Goal: Task Accomplishment & Management: Use online tool/utility

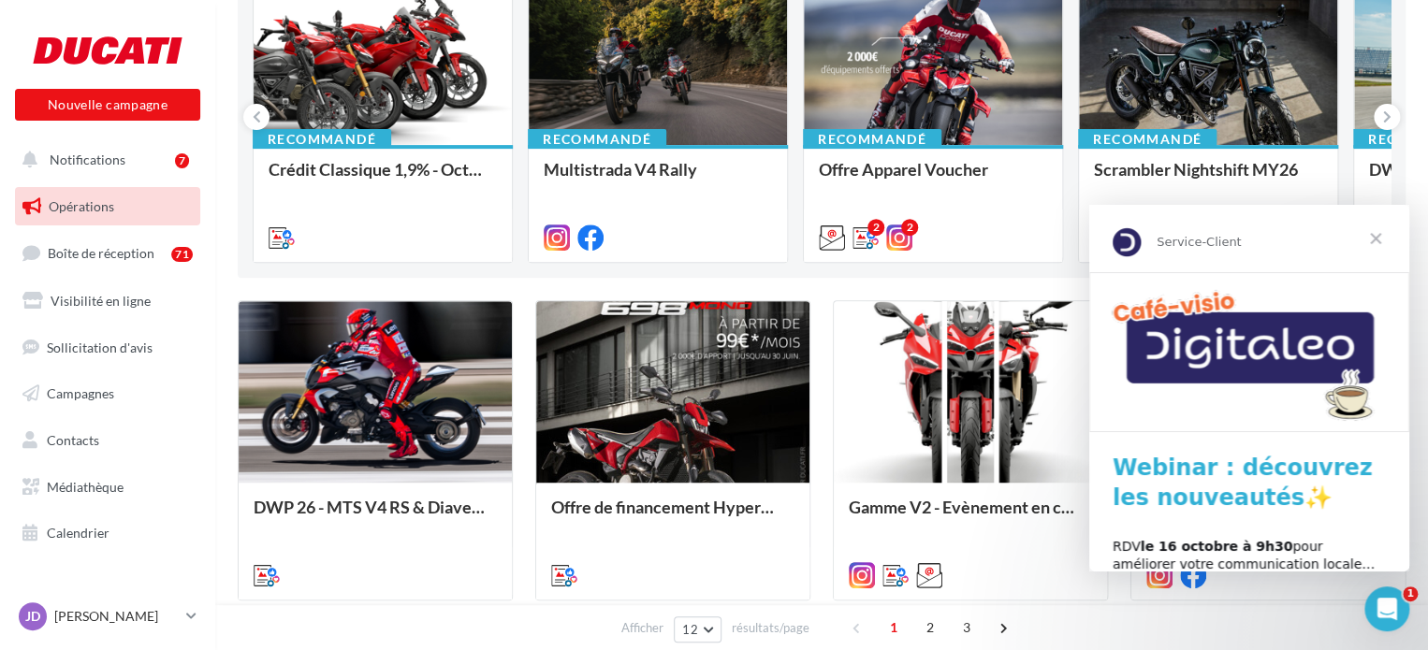
scroll to position [281, 0]
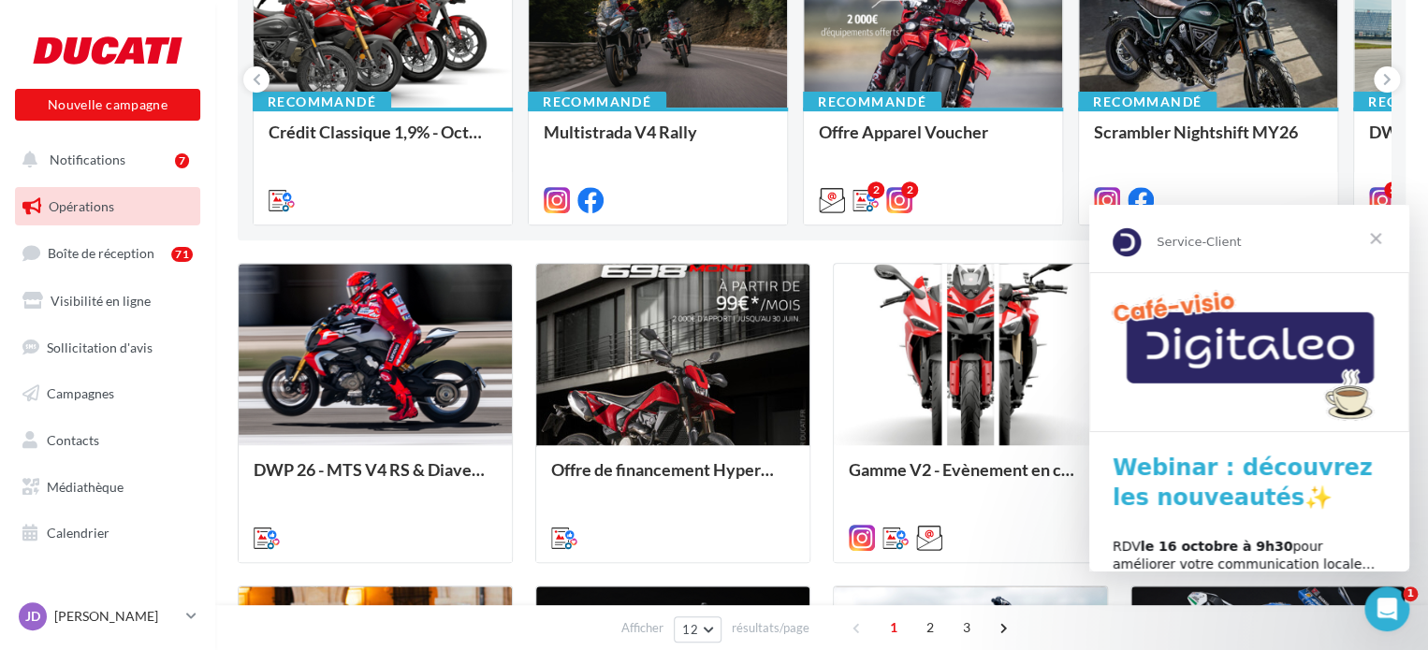
click at [1382, 239] on span "Fermer" at bounding box center [1375, 238] width 67 height 67
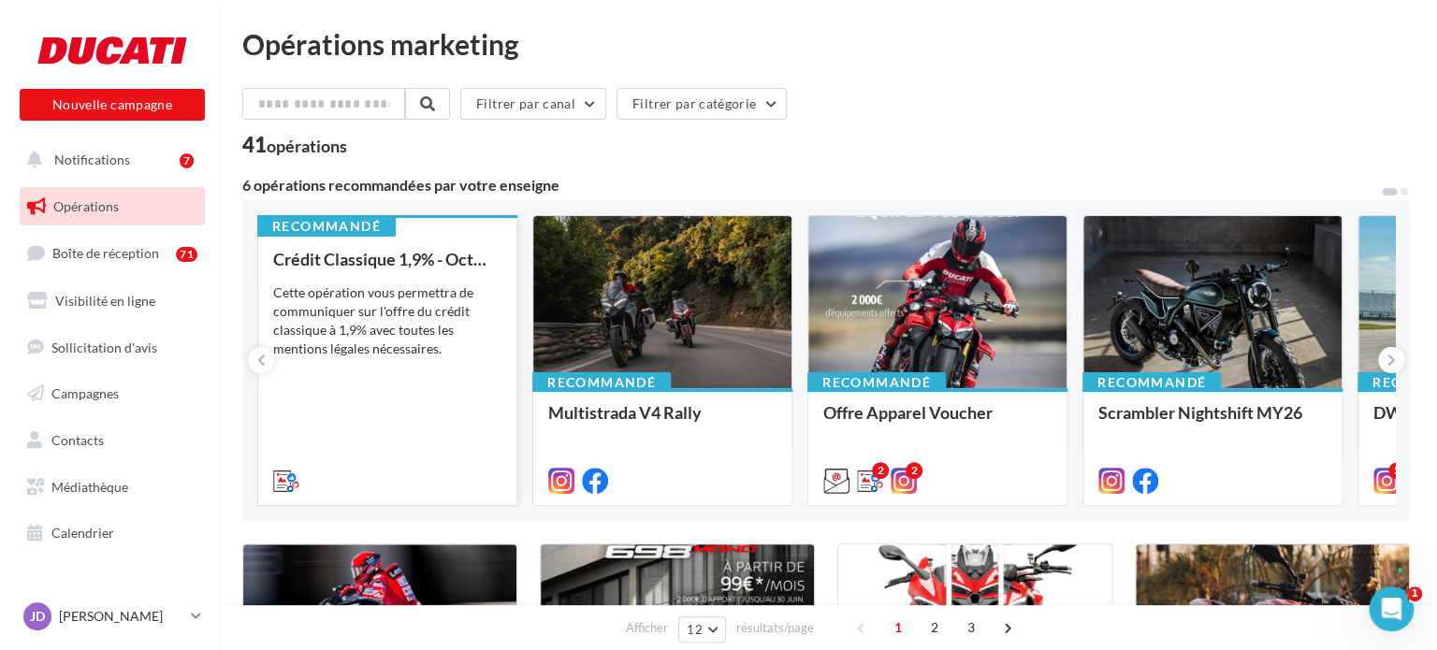
scroll to position [0, 0]
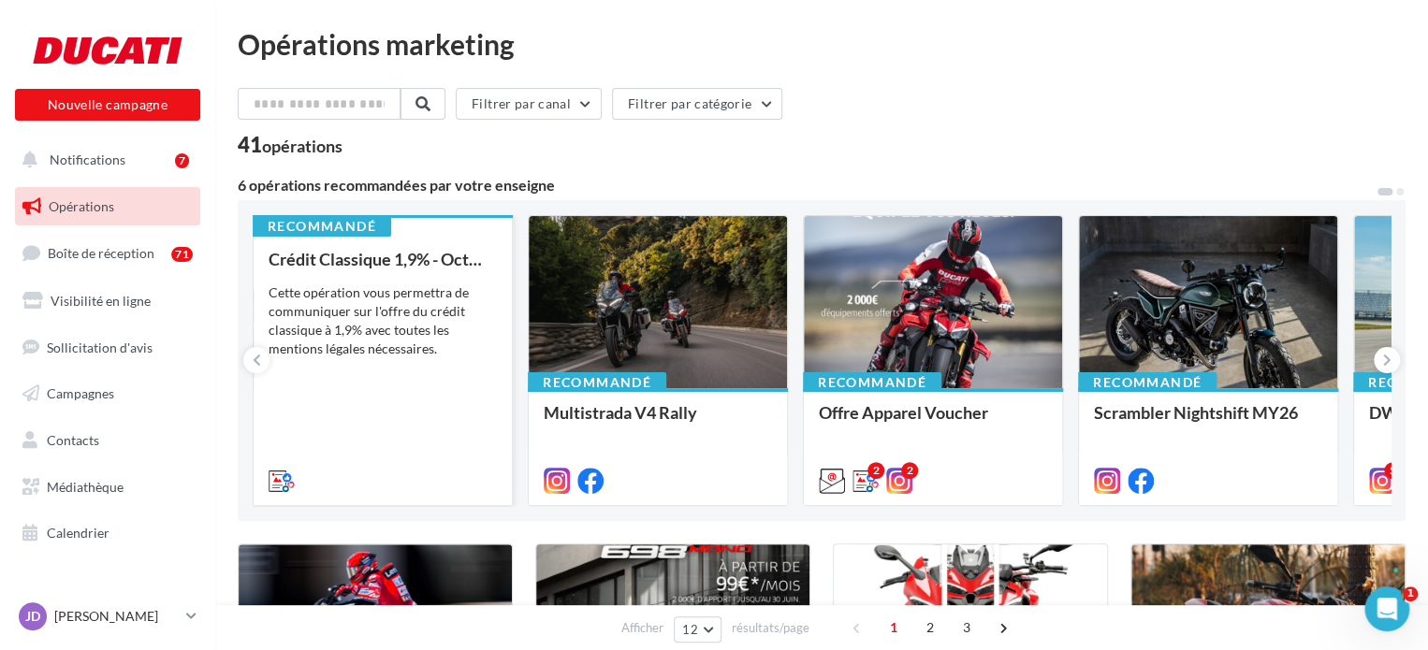
click at [408, 297] on div "Cette opération vous permettra de communiquer sur l'offre du crédit classique à…" at bounding box center [383, 320] width 228 height 75
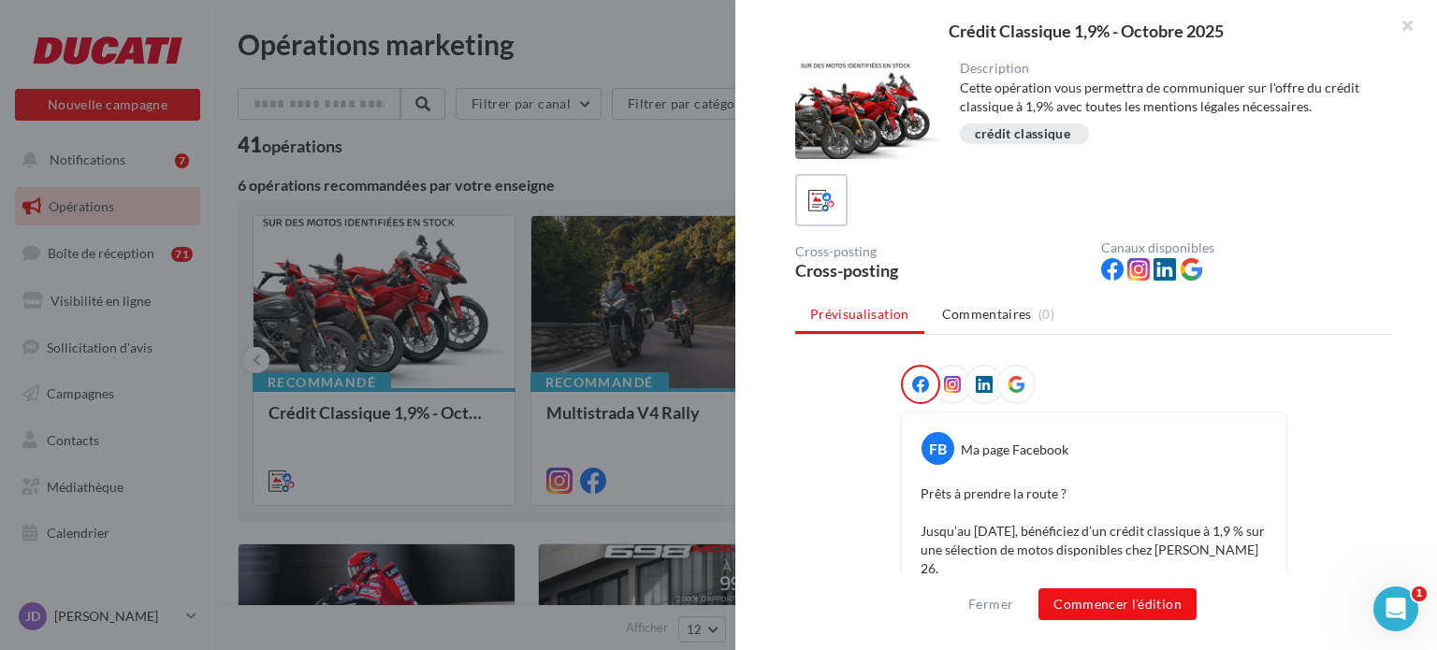
scroll to position [94, 0]
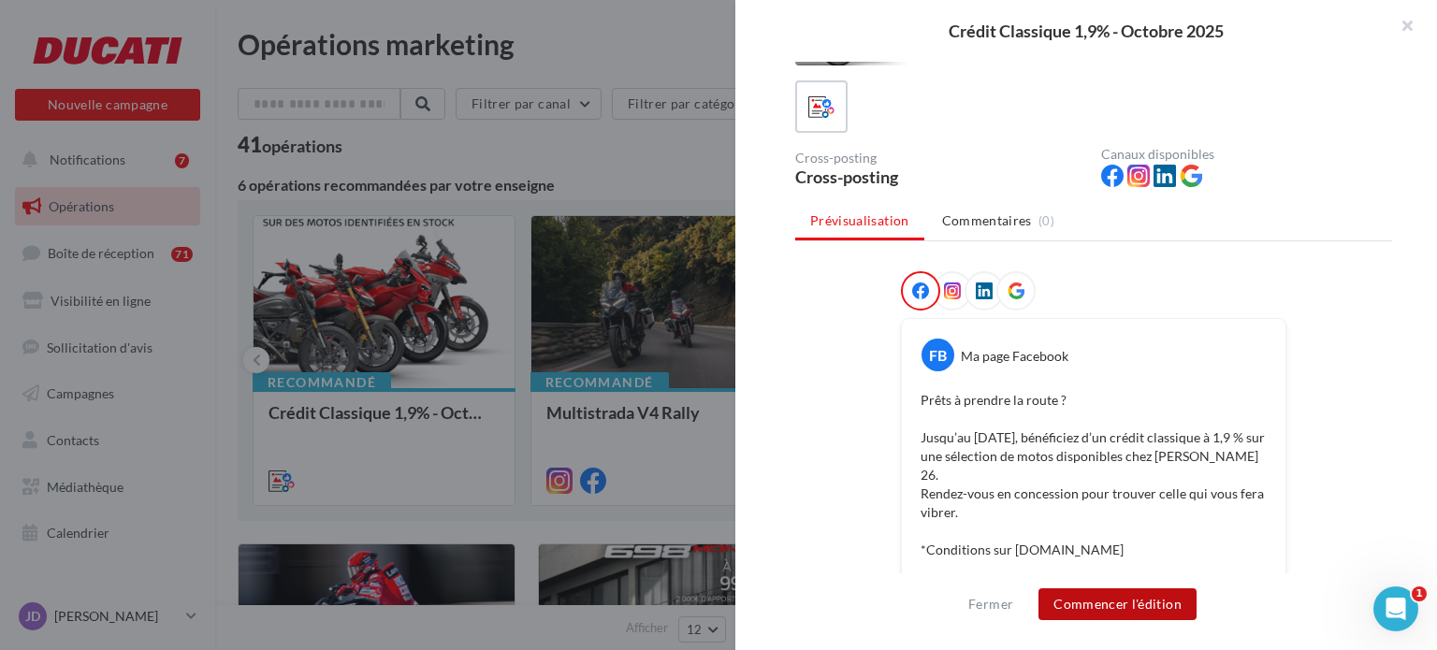
click at [1142, 602] on button "Commencer l'édition" at bounding box center [1117, 604] width 158 height 32
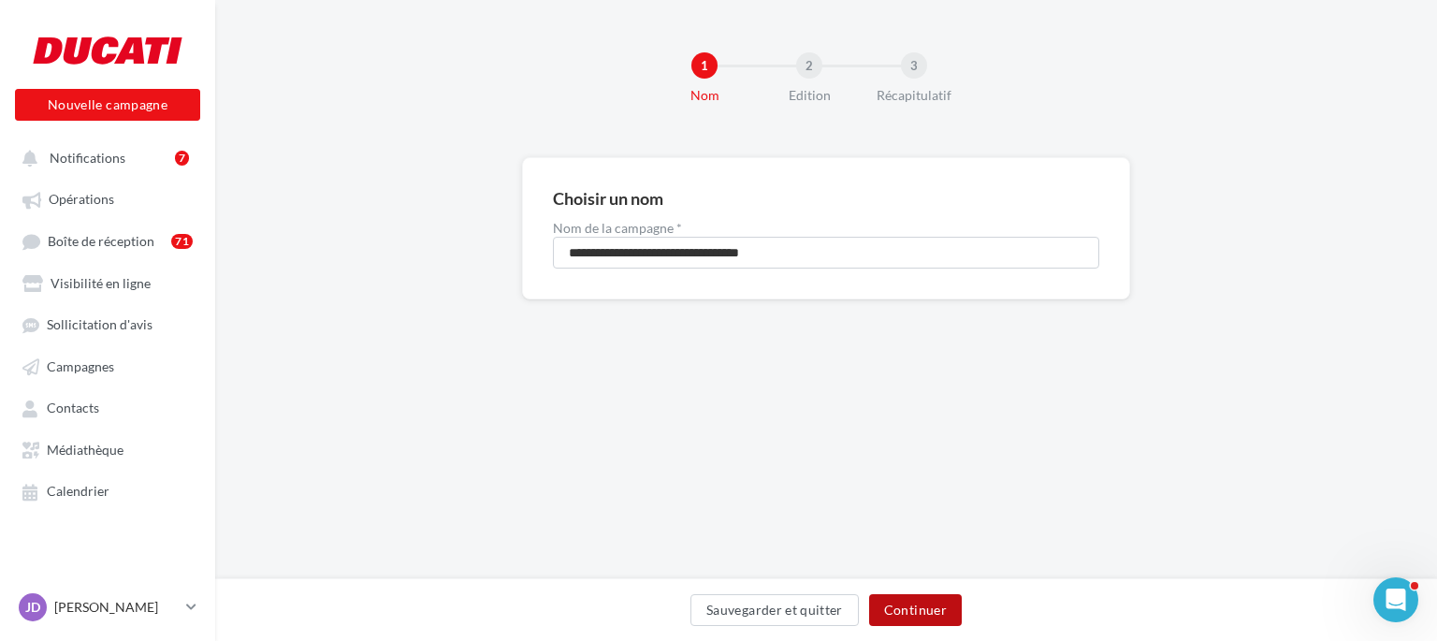
click at [910, 615] on button "Continuer" at bounding box center [915, 610] width 93 height 32
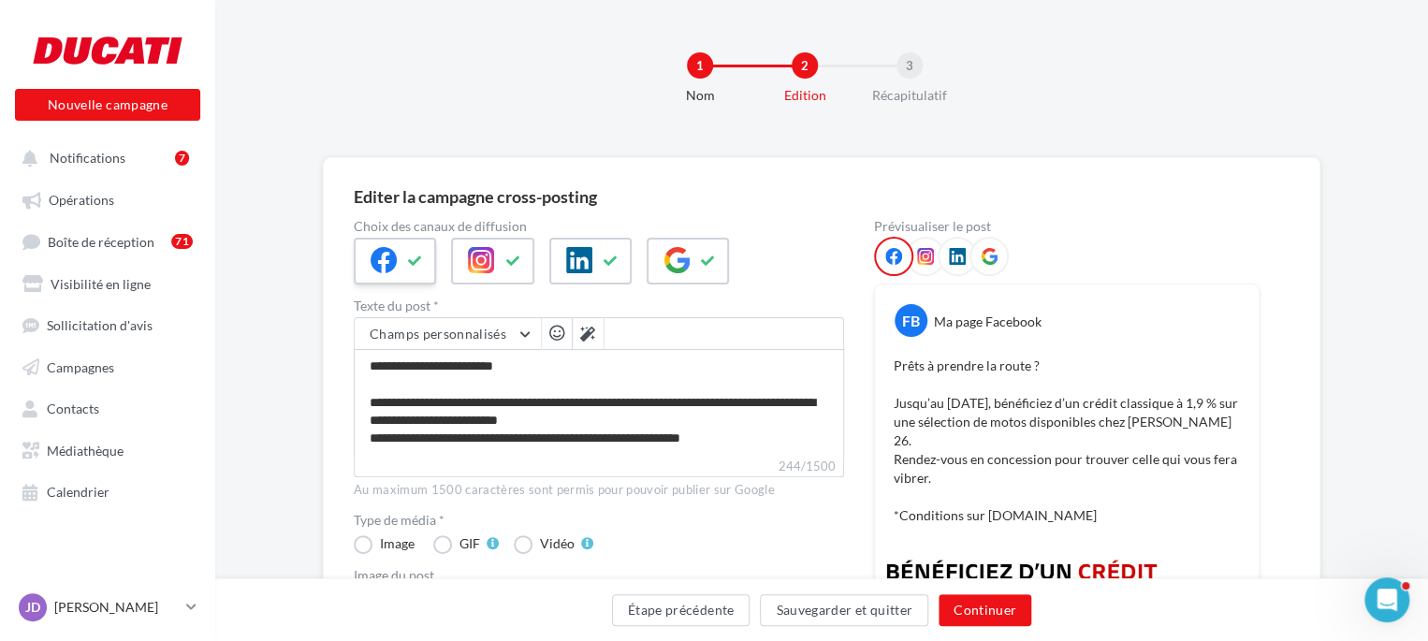
click at [417, 261] on icon at bounding box center [415, 260] width 15 height 13
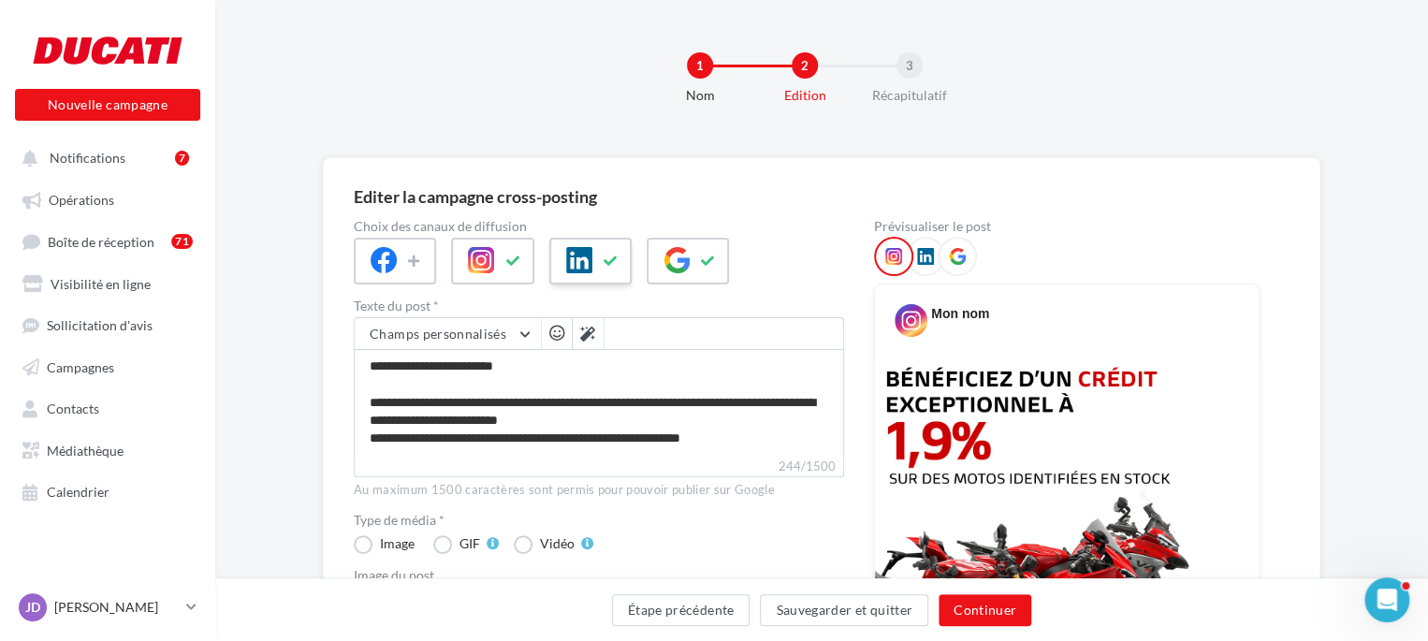
click at [609, 256] on icon at bounding box center [610, 260] width 15 height 13
click at [712, 255] on icon at bounding box center [708, 260] width 15 height 13
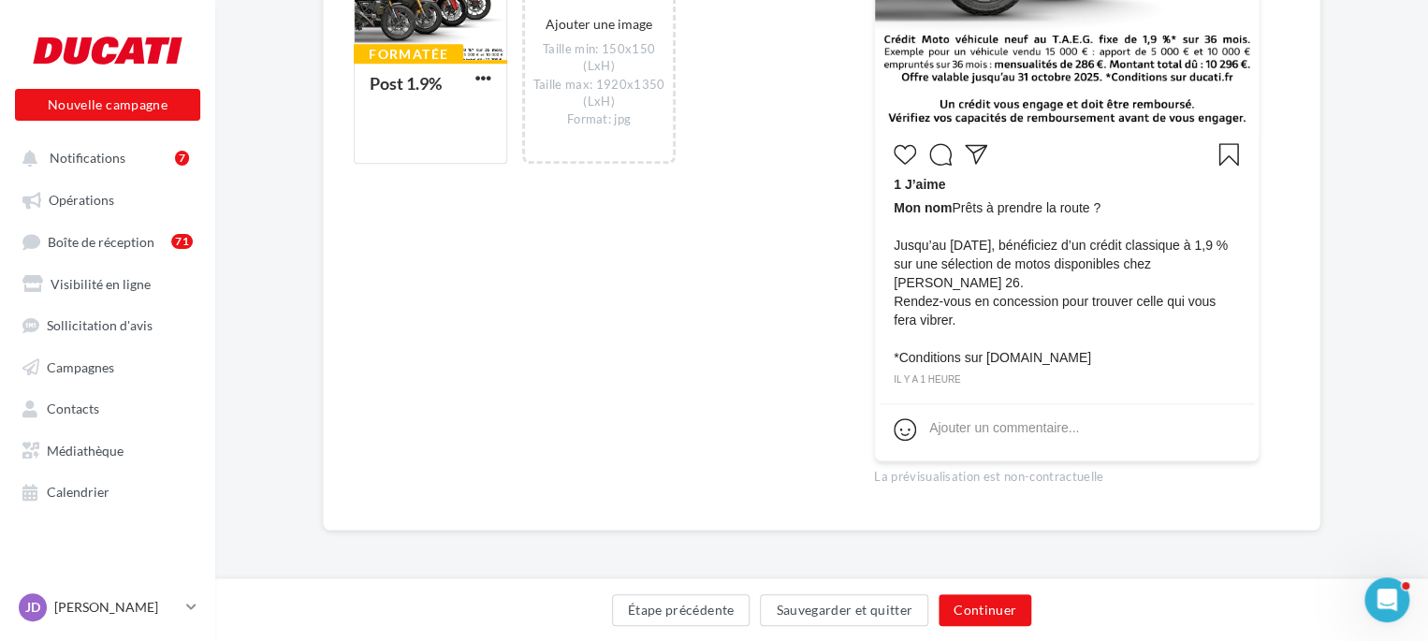
scroll to position [666, 0]
click at [989, 612] on button "Continuer" at bounding box center [984, 610] width 93 height 32
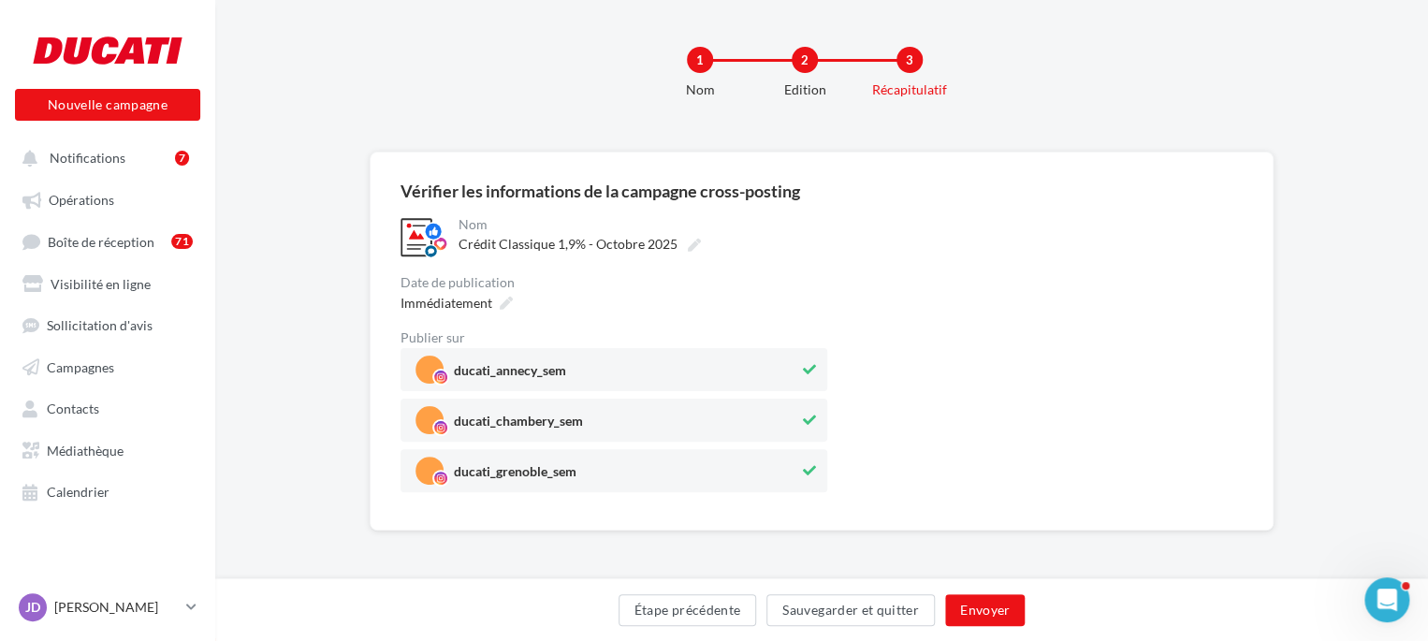
scroll to position [90, 0]
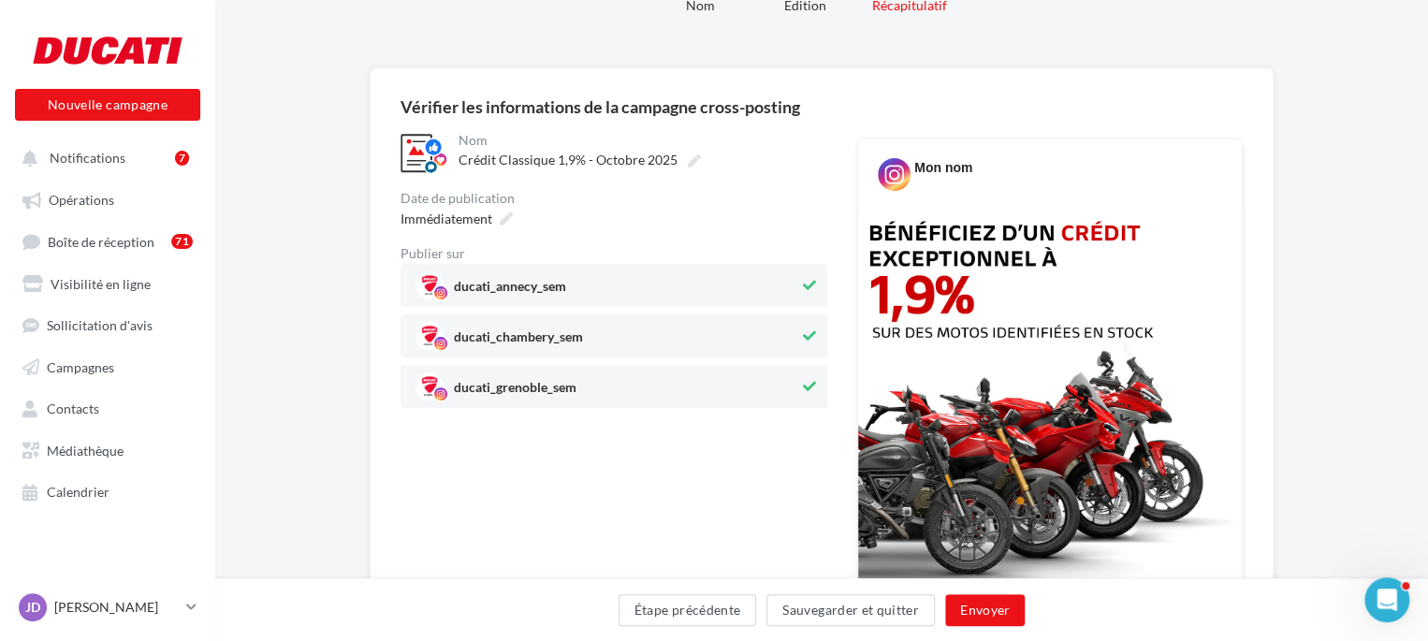
click at [457, 504] on div "**********" at bounding box center [613, 586] width 427 height 913
click at [162, 602] on div "JD [PERSON_NAME] [PERSON_NAME][EMAIL_ADDRESS][DOMAIN_NAME]" at bounding box center [99, 607] width 160 height 28
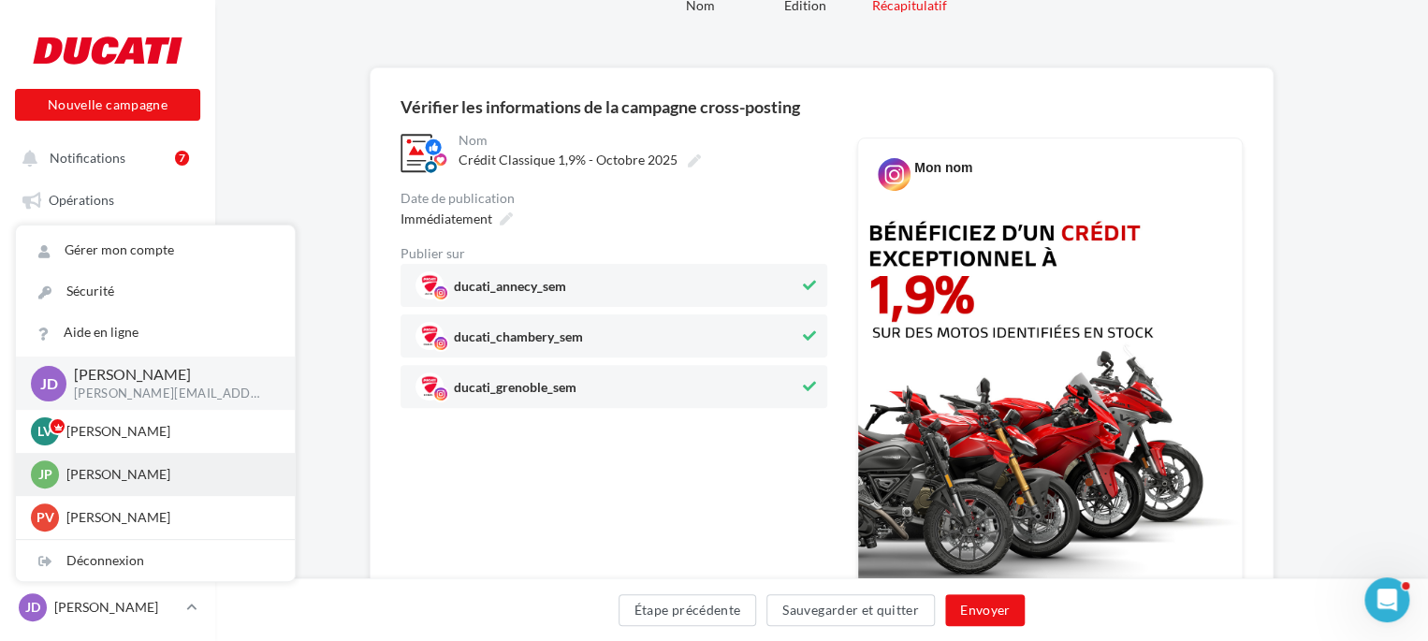
click at [115, 484] on p "[PERSON_NAME]" at bounding box center [169, 474] width 206 height 19
